Goal: Information Seeking & Learning: Learn about a topic

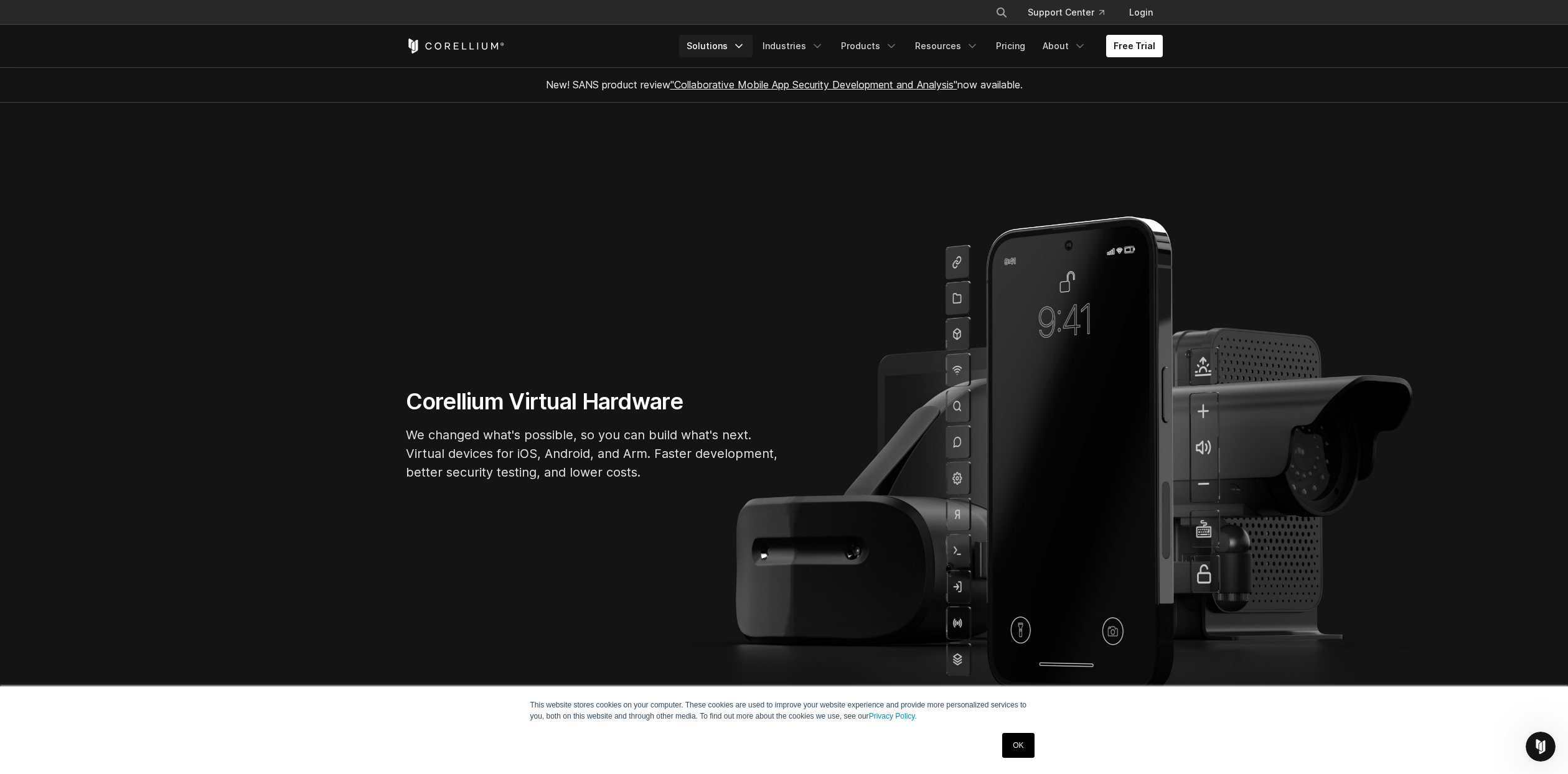
click at [745, 44] on icon "Navigation Menu" at bounding box center [739, 46] width 12 height 12
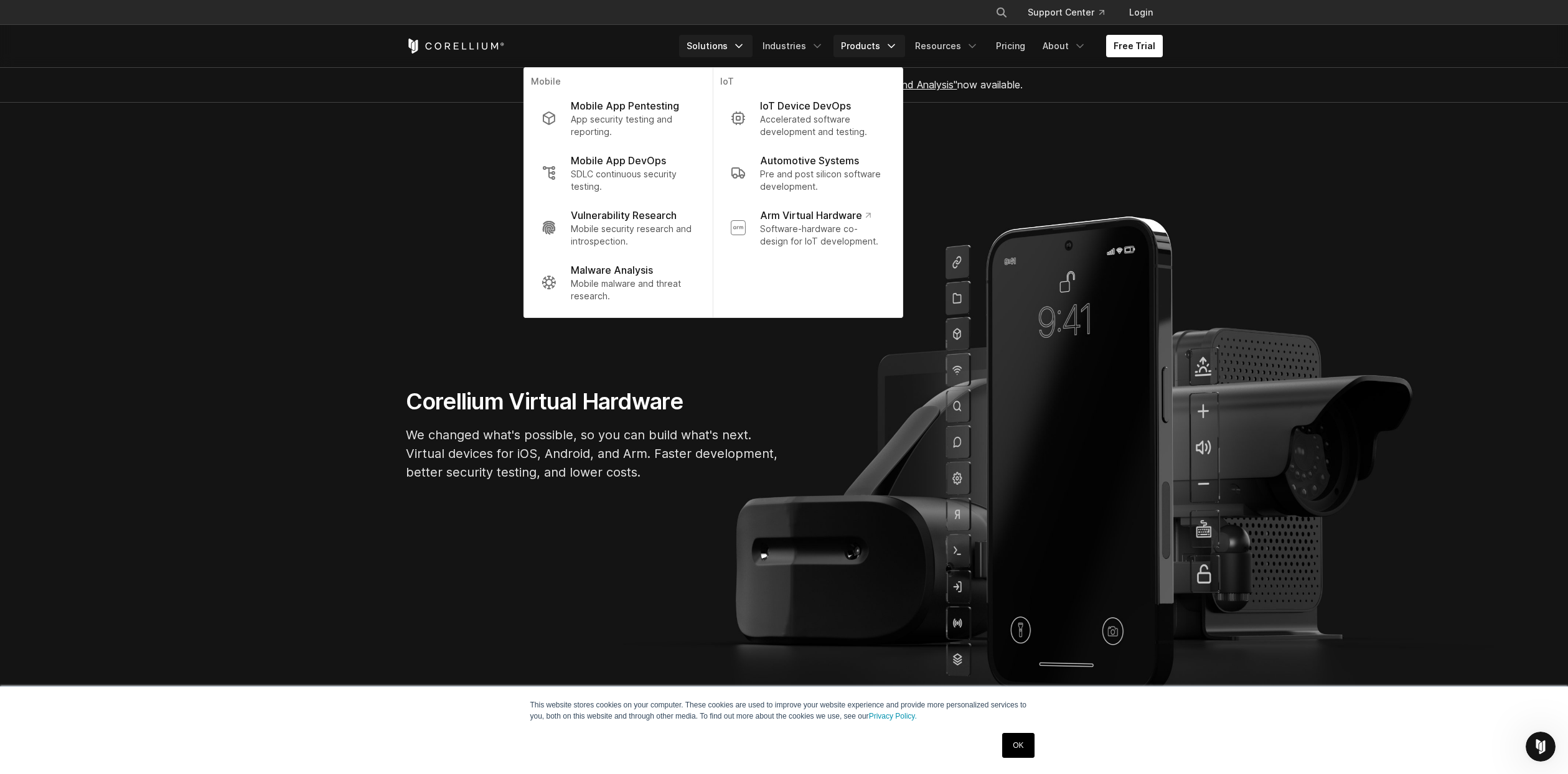
click at [885, 46] on link "Products" at bounding box center [869, 46] width 72 height 23
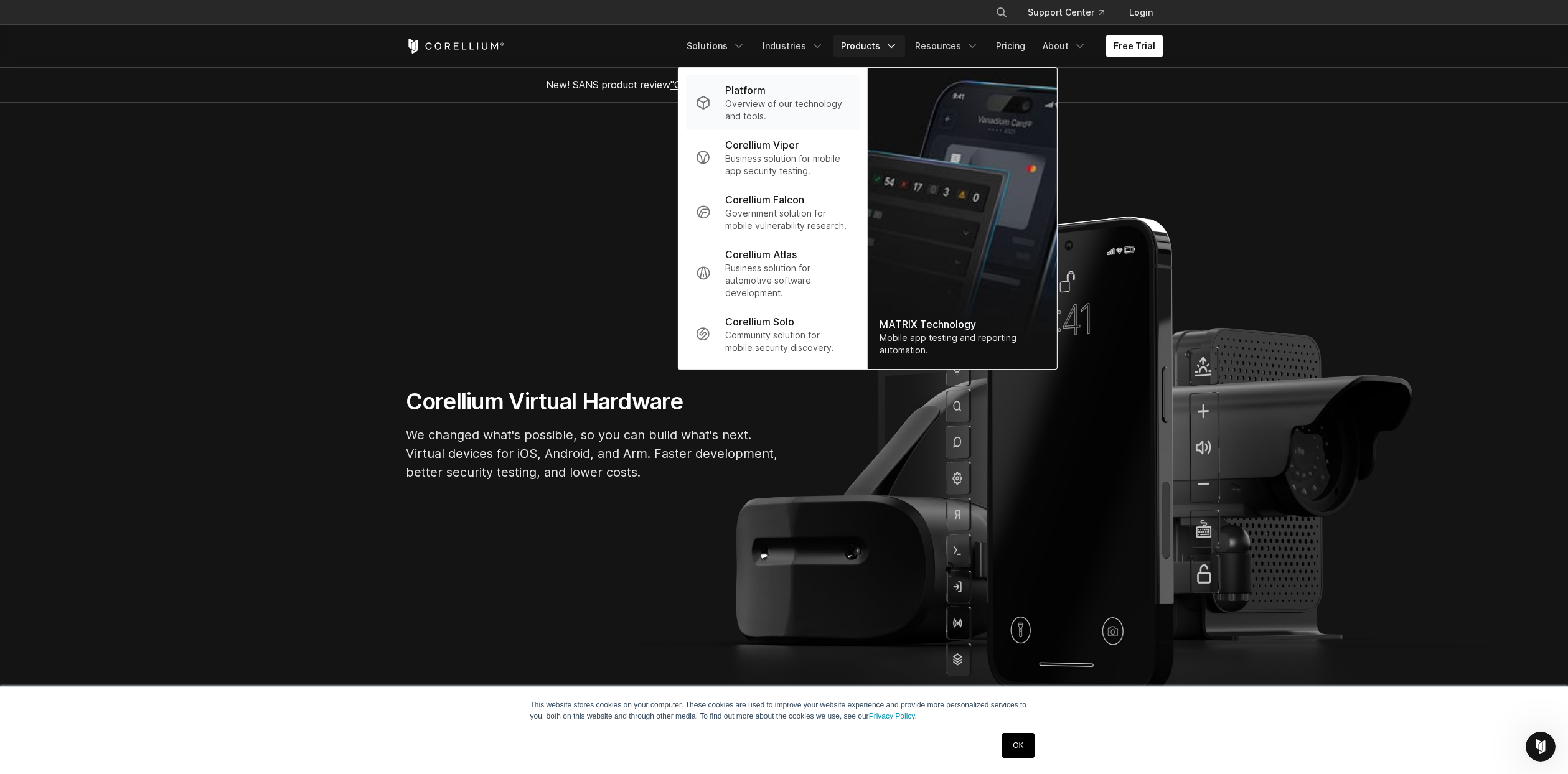
click at [778, 112] on p "Overview of our technology and tools." at bounding box center [786, 110] width 124 height 25
